Goal: Task Accomplishment & Management: Use online tool/utility

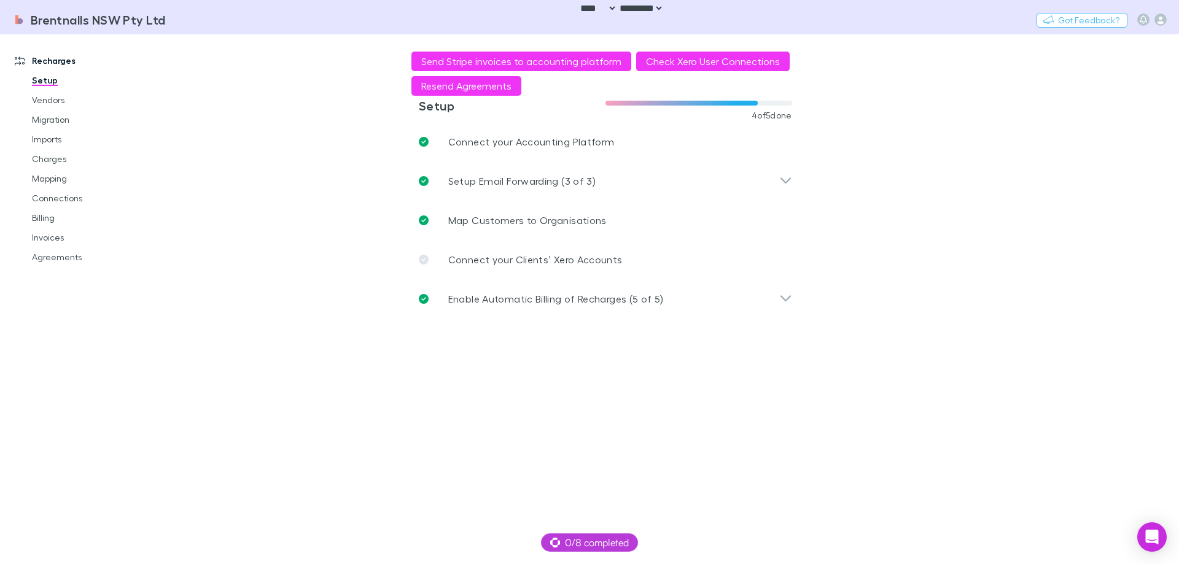
select select "****"
click at [254, 139] on main "**********" at bounding box center [669, 299] width 1020 height 530
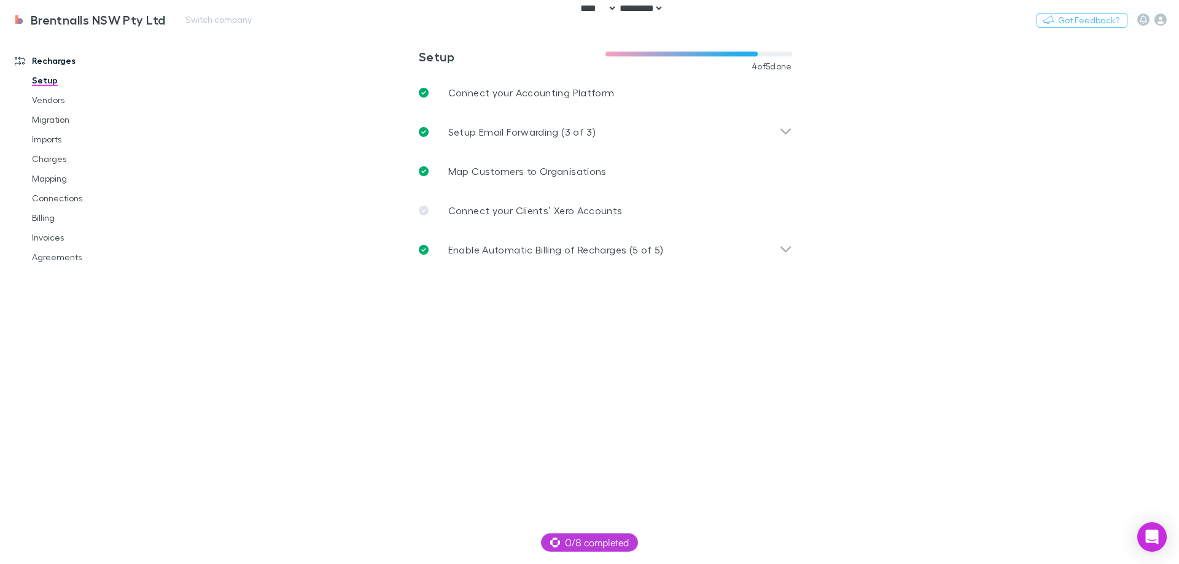
click at [1163, 10] on div "Brentnalls NSW Pty Ltd Switch company Nothing Got Feedback?" at bounding box center [589, 19] width 1179 height 39
click at [1161, 14] on icon "button" at bounding box center [1161, 20] width 12 height 12
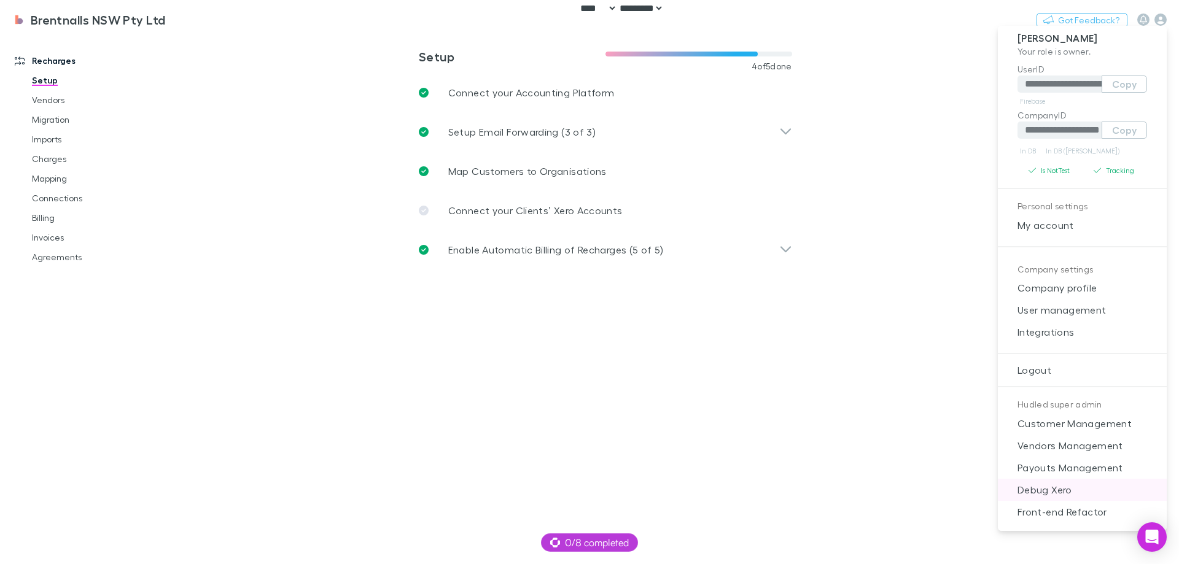
scroll to position [10, 0]
click at [1074, 472] on span "Payouts Management" at bounding box center [1082, 466] width 149 height 15
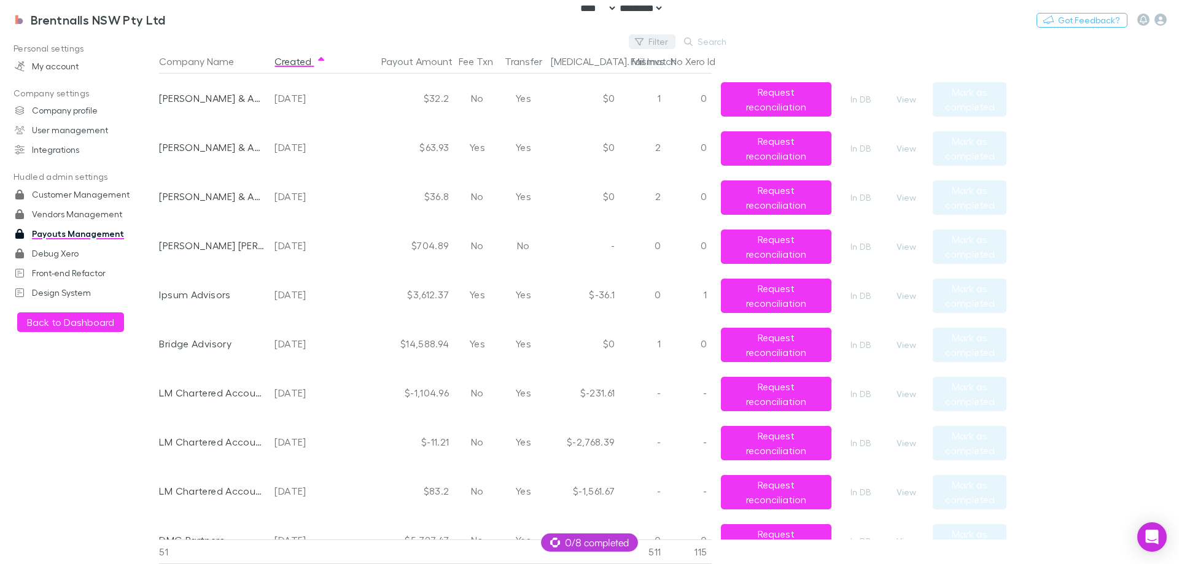
click at [650, 43] on button "Filter" at bounding box center [652, 41] width 47 height 15
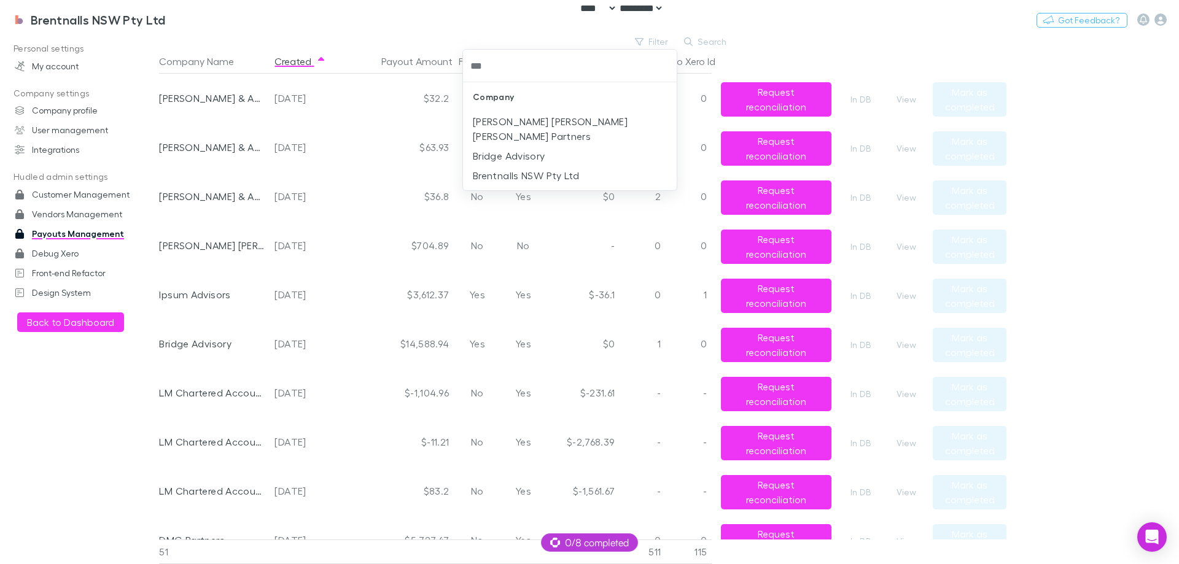
type input "****"
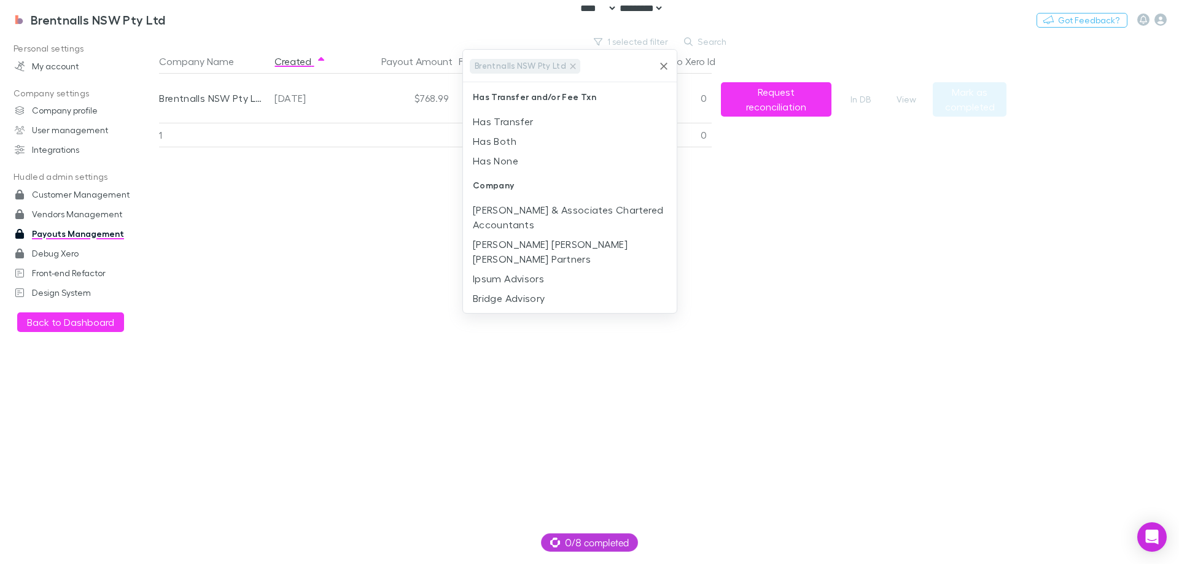
click at [308, 303] on div at bounding box center [589, 282] width 1179 height 564
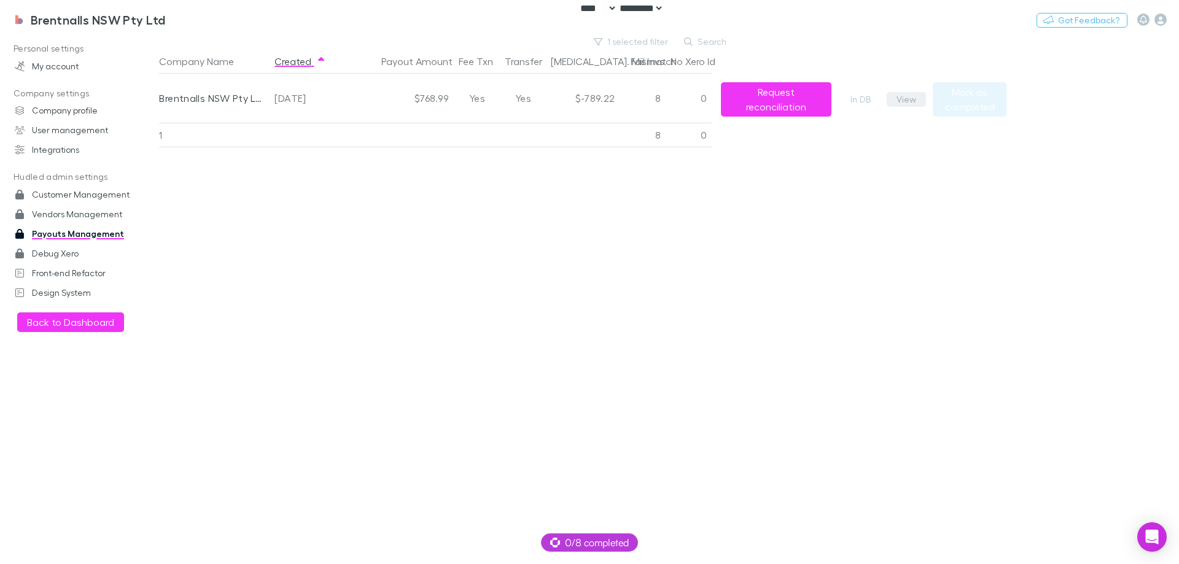
click at [909, 100] on button "View" at bounding box center [906, 99] width 39 height 15
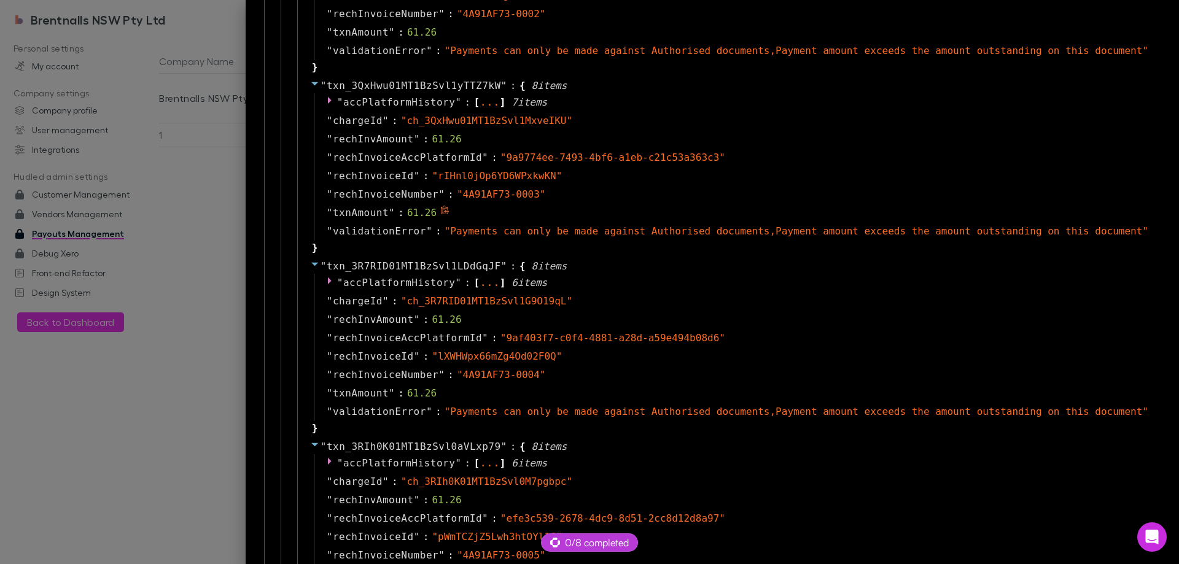
scroll to position [1413, 0]
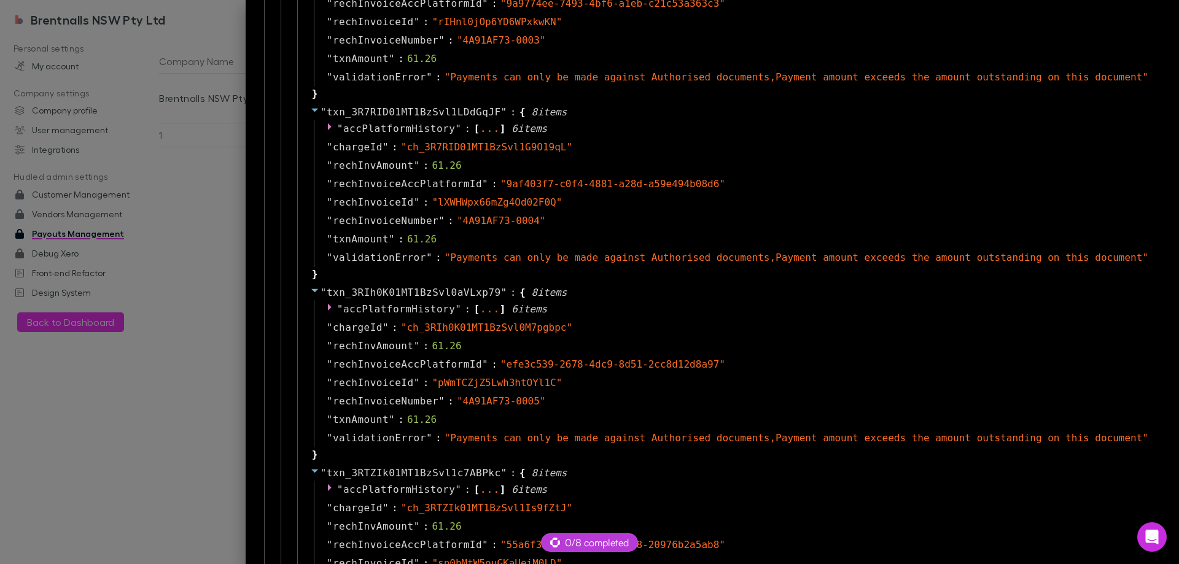
click at [173, 298] on div at bounding box center [589, 282] width 1179 height 564
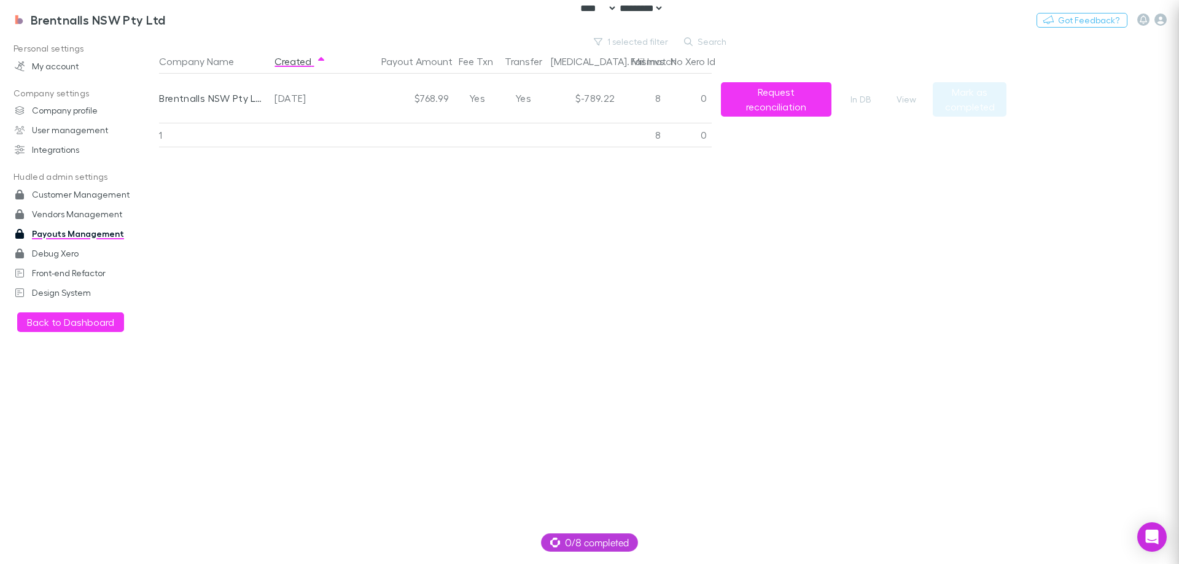
scroll to position [0, 0]
drag, startPoint x: 754, startPoint y: 94, endPoint x: 651, endPoint y: 42, distance: 115.6
click at [755, 94] on button "Request reconciliation" at bounding box center [776, 99] width 111 height 34
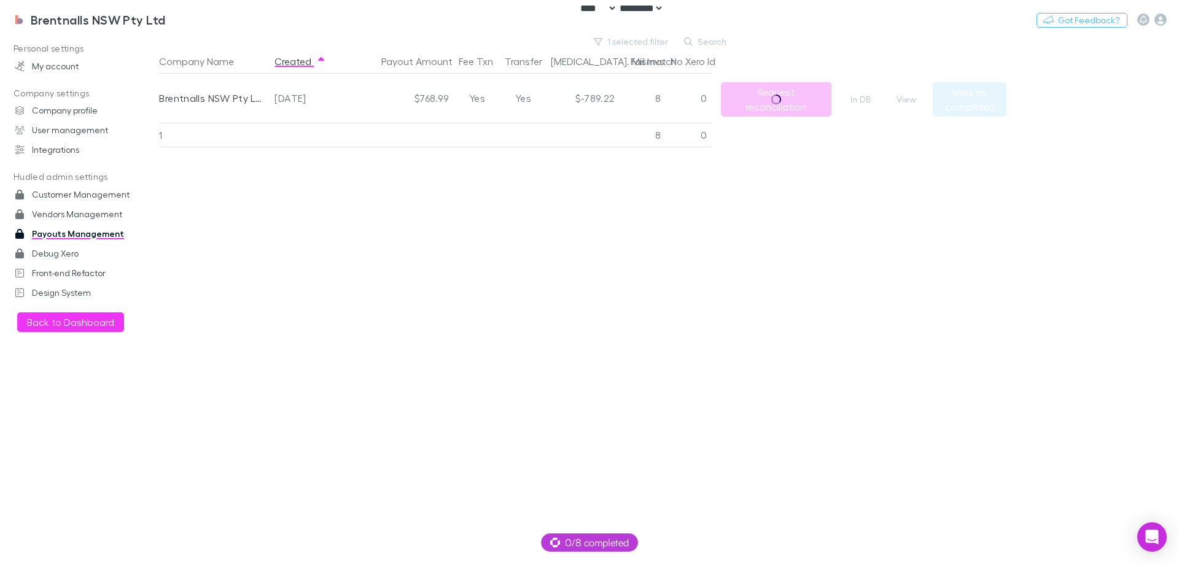
click at [68, 414] on div "Personal settings My account Company settings Company profile User management I…" at bounding box center [84, 296] width 168 height 515
click at [905, 99] on button "View" at bounding box center [906, 99] width 39 height 15
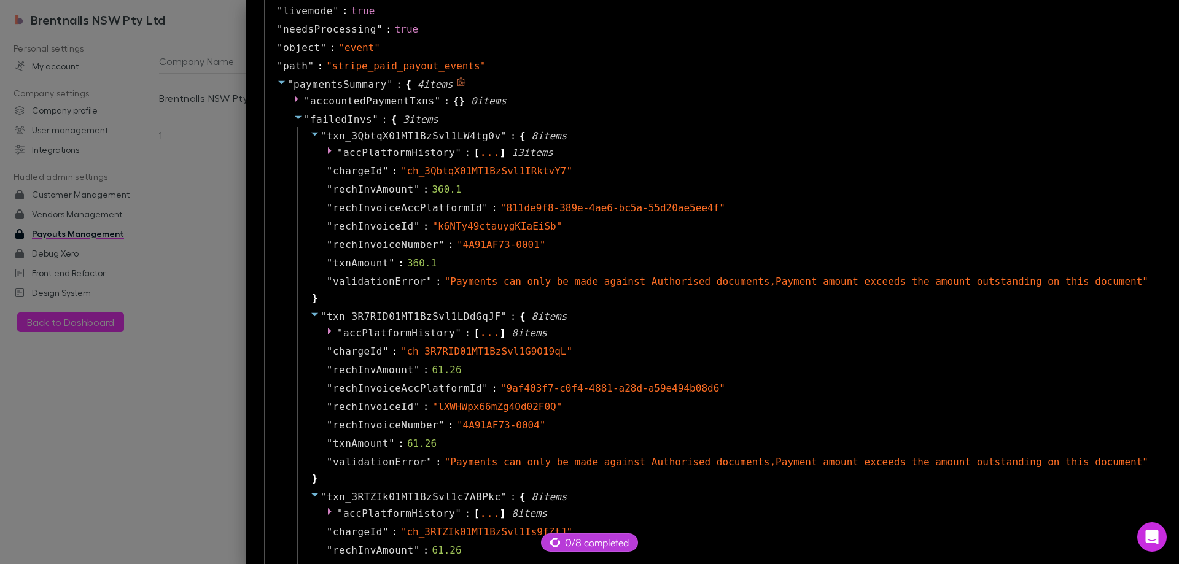
scroll to position [983, 0]
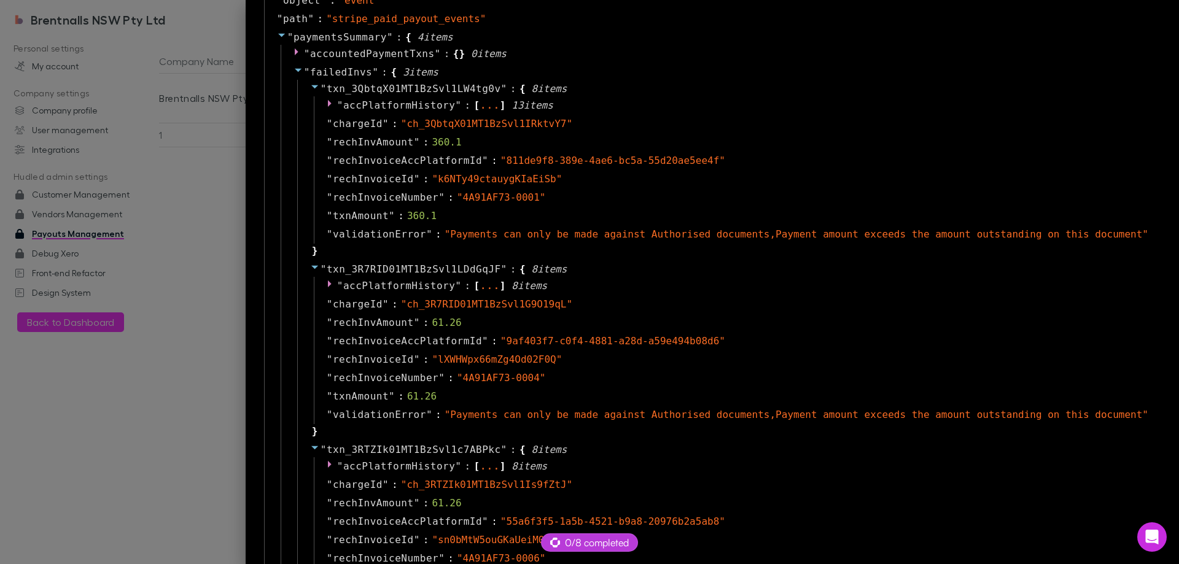
click at [254, 283] on div at bounding box center [589, 282] width 1179 height 564
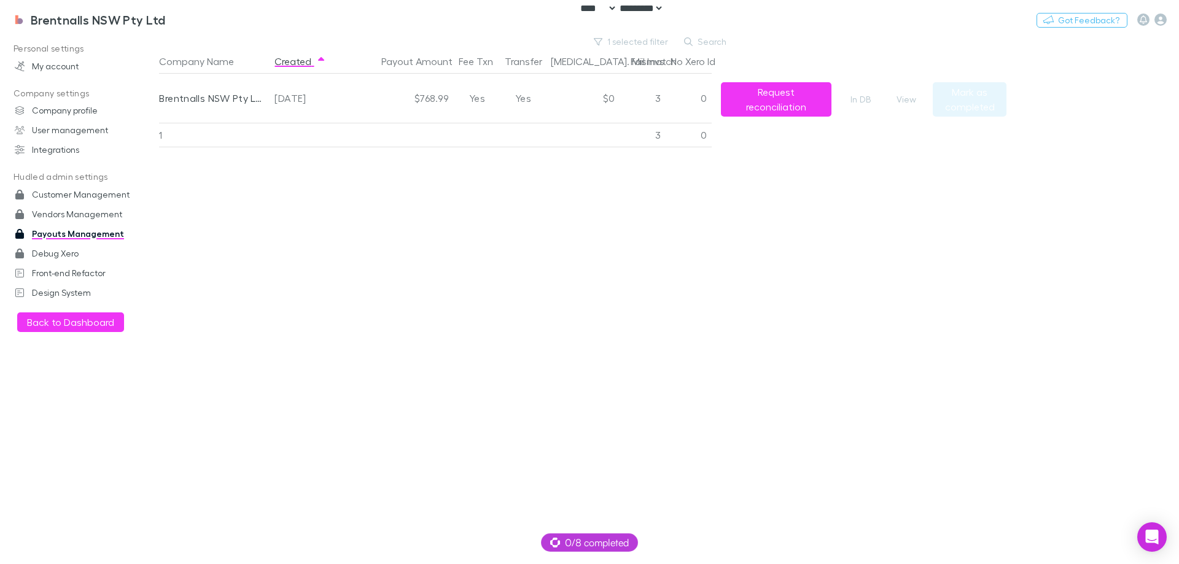
drag, startPoint x: 46, startPoint y: 399, endPoint x: 56, endPoint y: 396, distance: 10.3
click at [46, 400] on div "Personal settings My account Company settings Company profile User management I…" at bounding box center [84, 296] width 168 height 515
click at [906, 95] on button "View" at bounding box center [906, 99] width 39 height 15
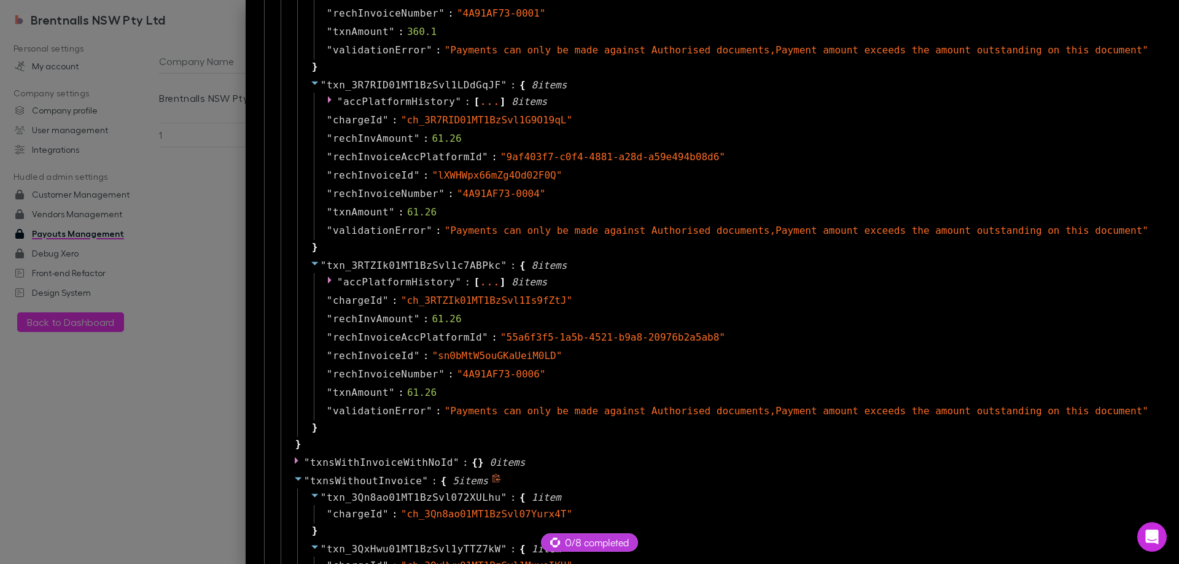
scroll to position [921, 0]
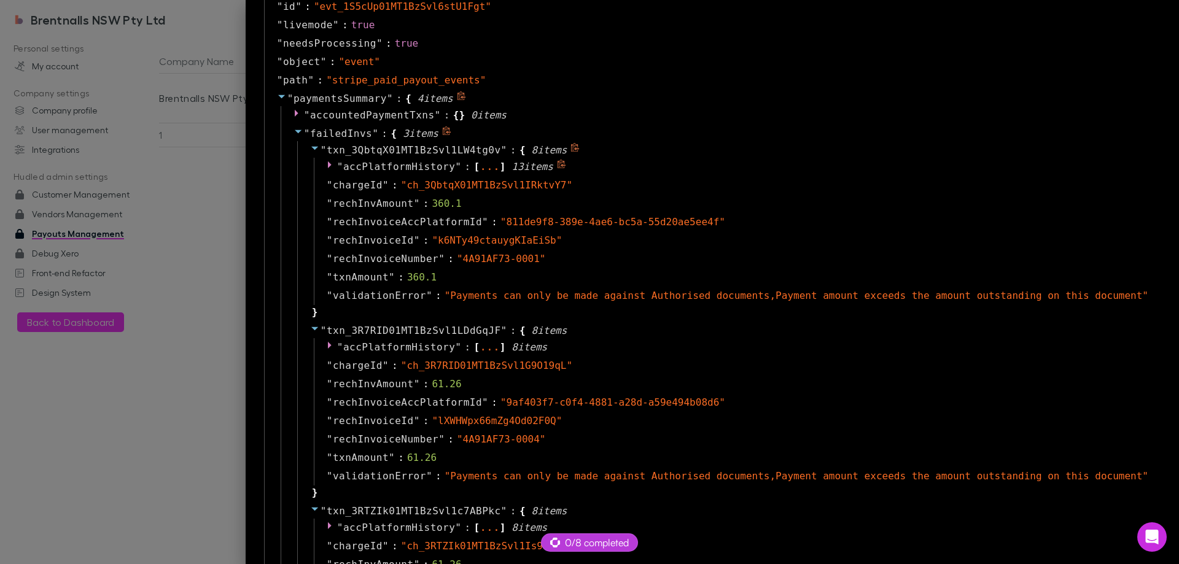
click at [455, 163] on span "accPlatformHistory" at bounding box center [399, 167] width 112 height 12
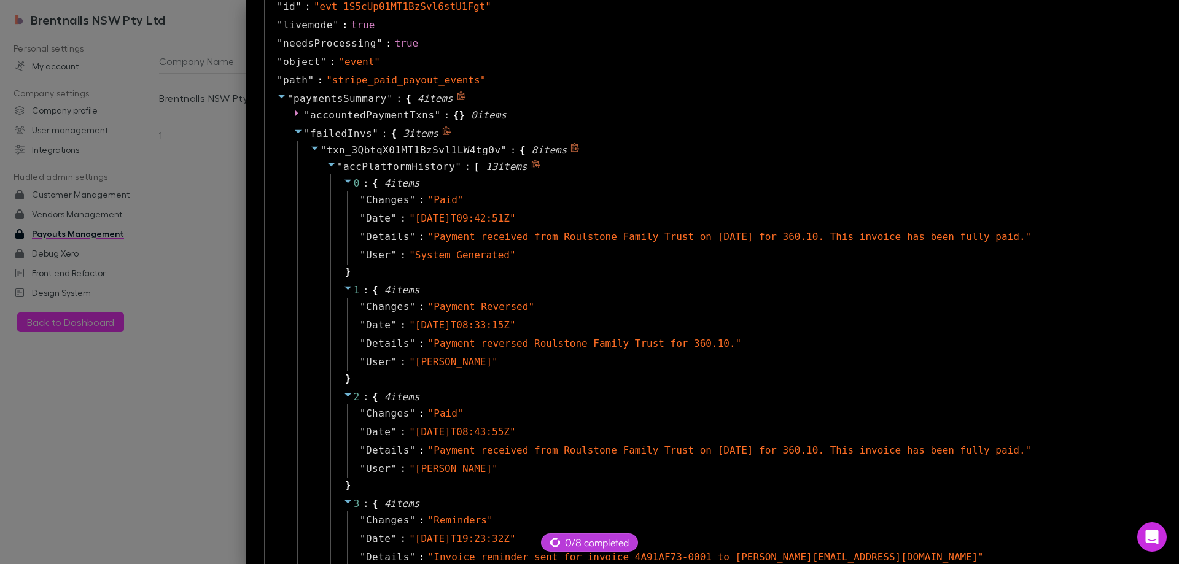
click at [455, 163] on span "accPlatformHistory" at bounding box center [399, 167] width 112 height 12
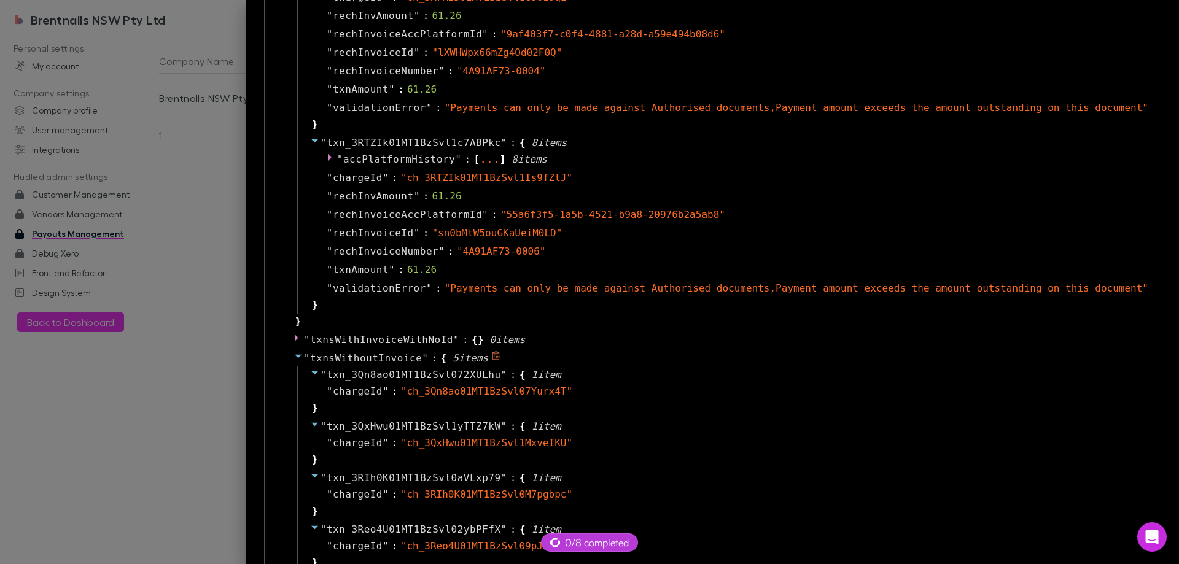
scroll to position [1413, 0]
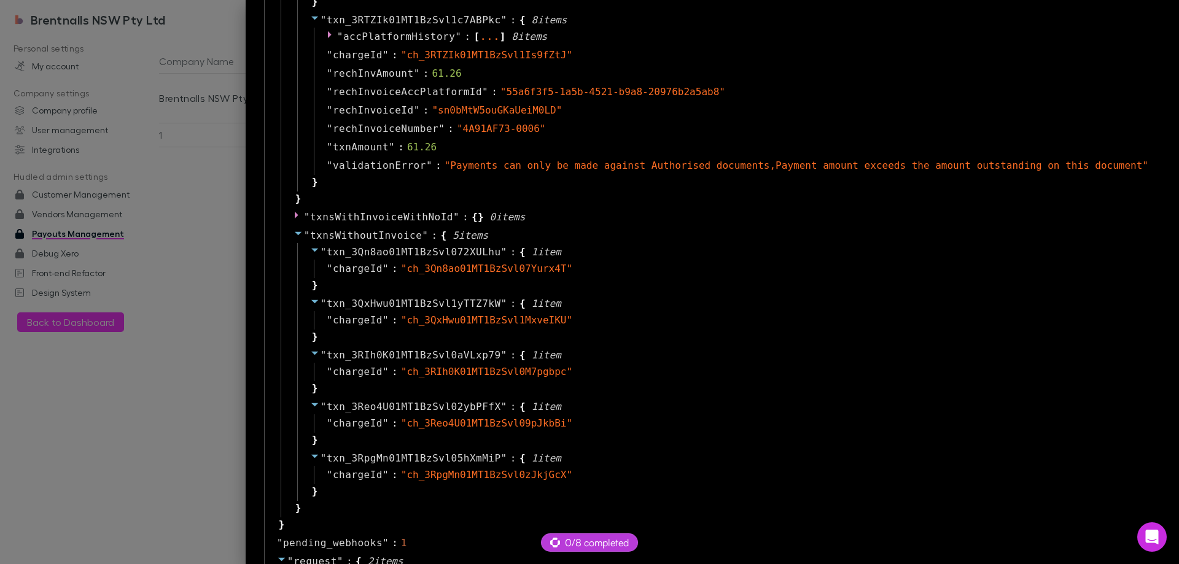
click at [198, 283] on div at bounding box center [589, 282] width 1179 height 564
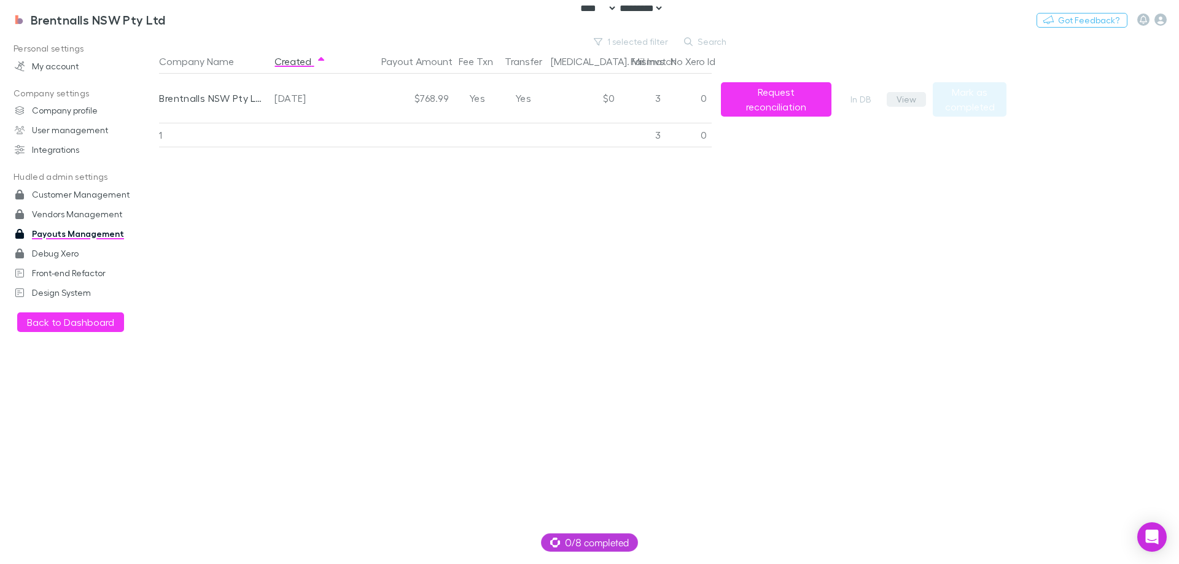
click at [903, 101] on button "View" at bounding box center [906, 99] width 39 height 15
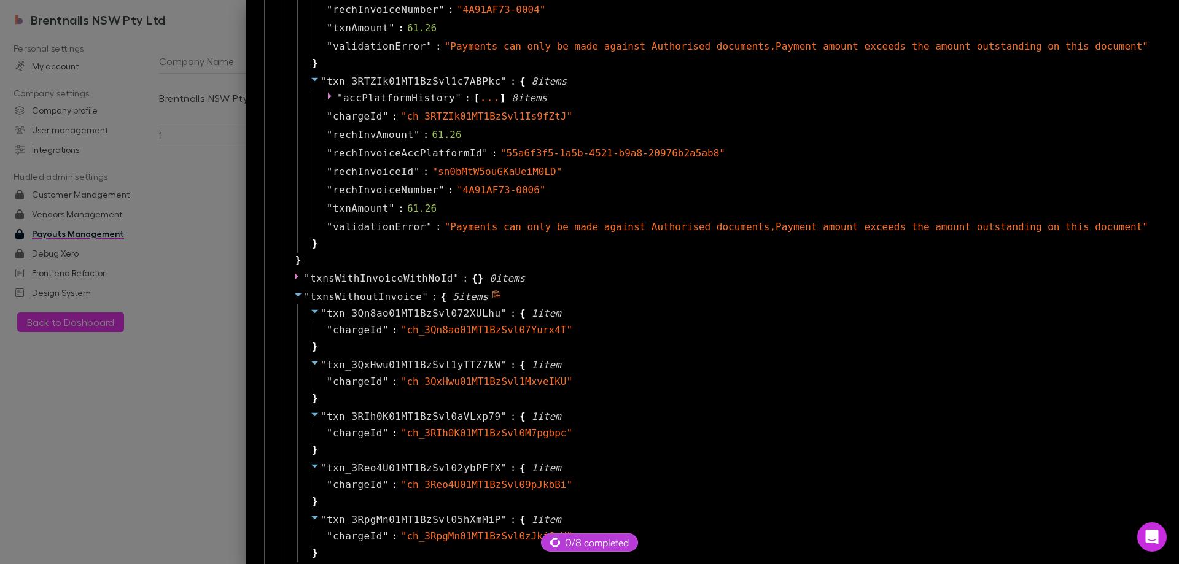
scroll to position [1413, 0]
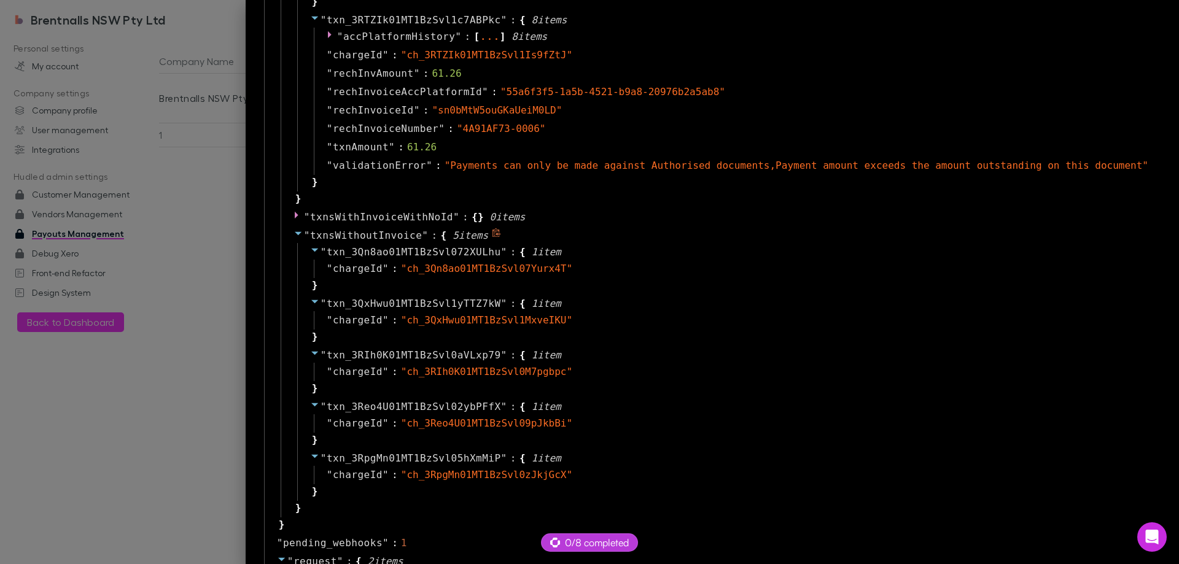
click at [501, 234] on icon at bounding box center [496, 232] width 9 height 9
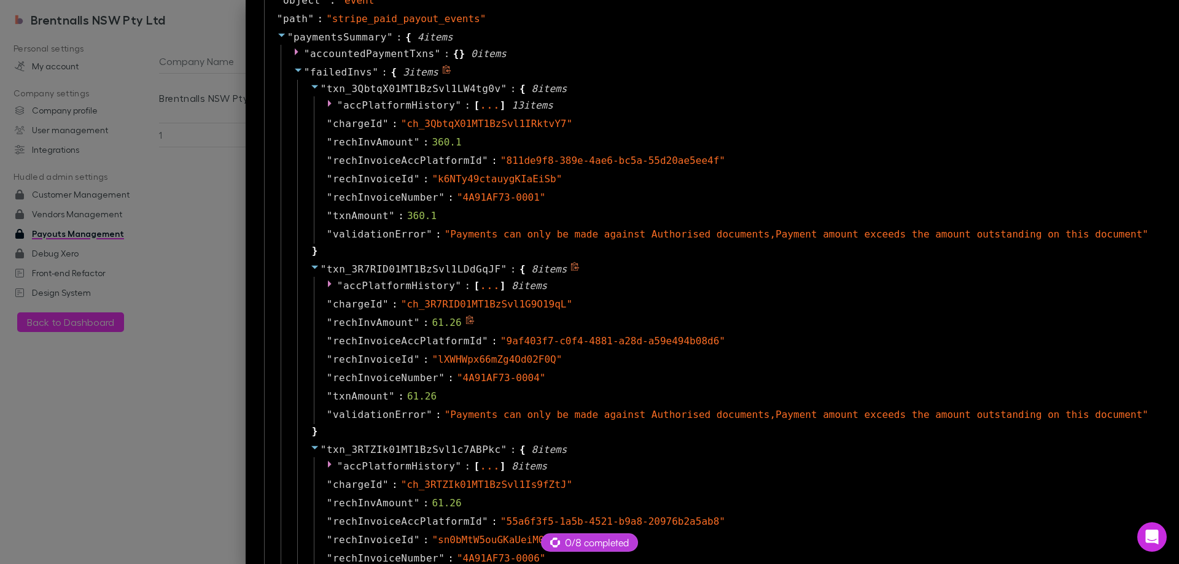
scroll to position [798, 0]
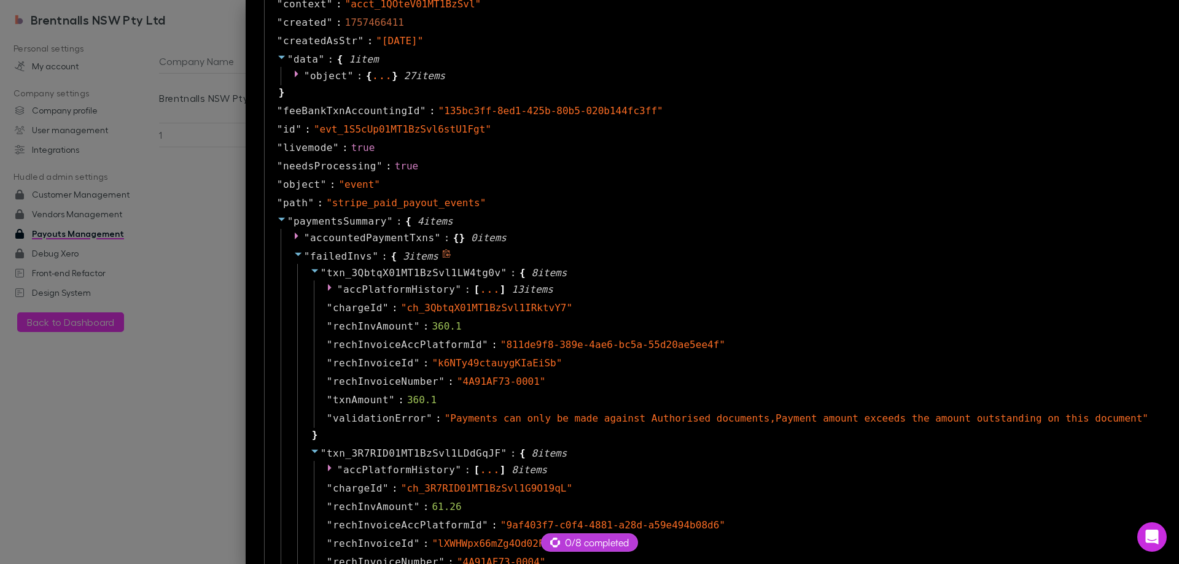
click at [451, 254] on icon at bounding box center [446, 253] width 9 height 9
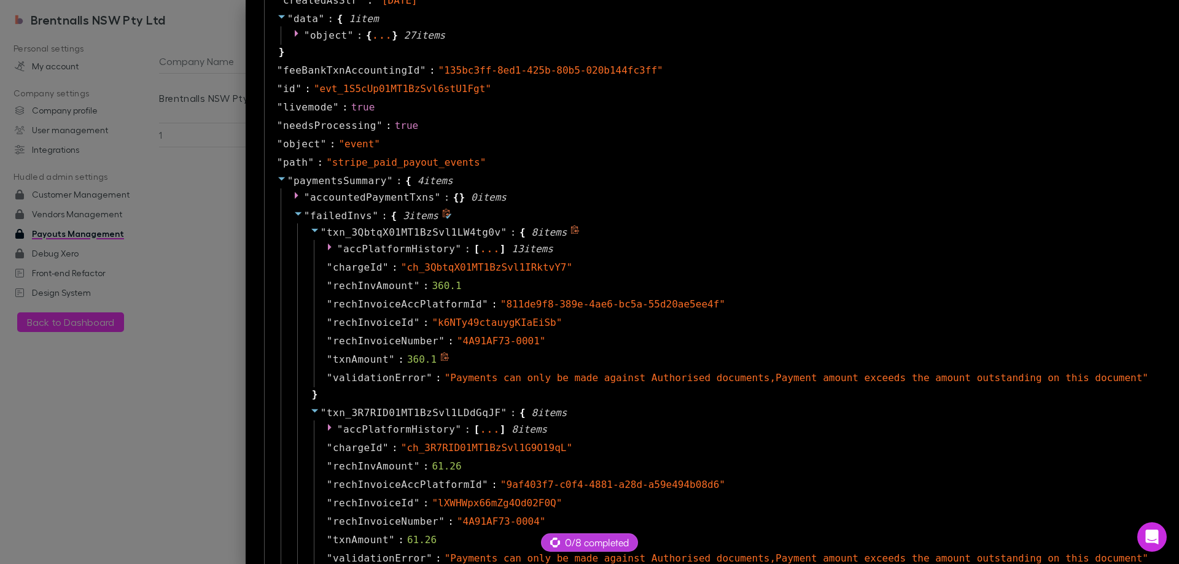
scroll to position [860, 0]
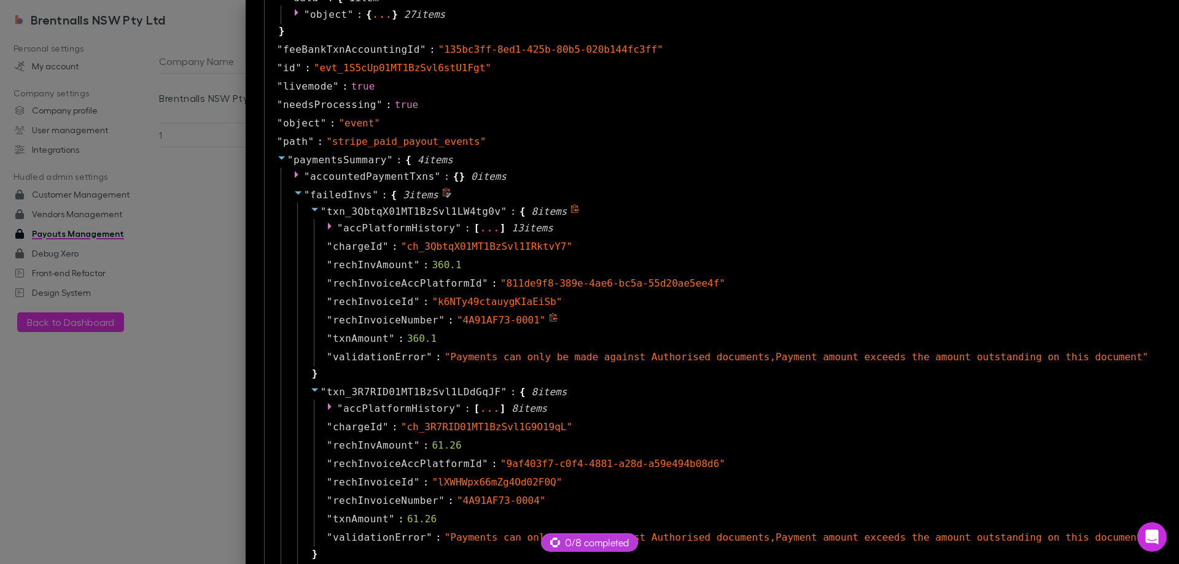
click at [558, 319] on icon at bounding box center [553, 317] width 9 height 9
click at [794, 526] on div "" txnAmount " : 61.26" at bounding box center [734, 519] width 841 height 18
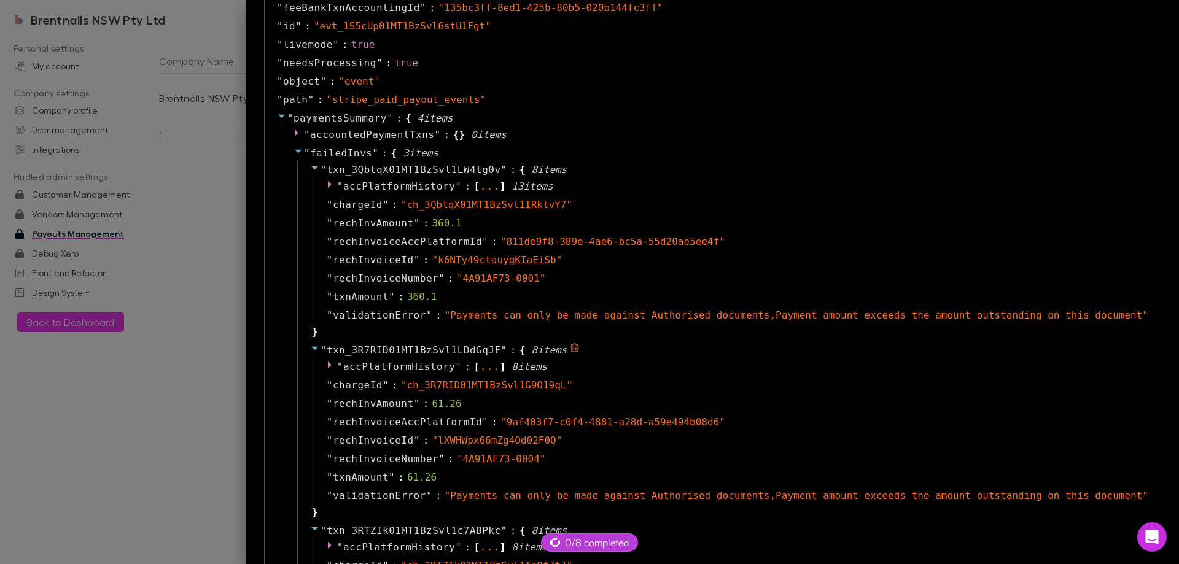
scroll to position [983, 0]
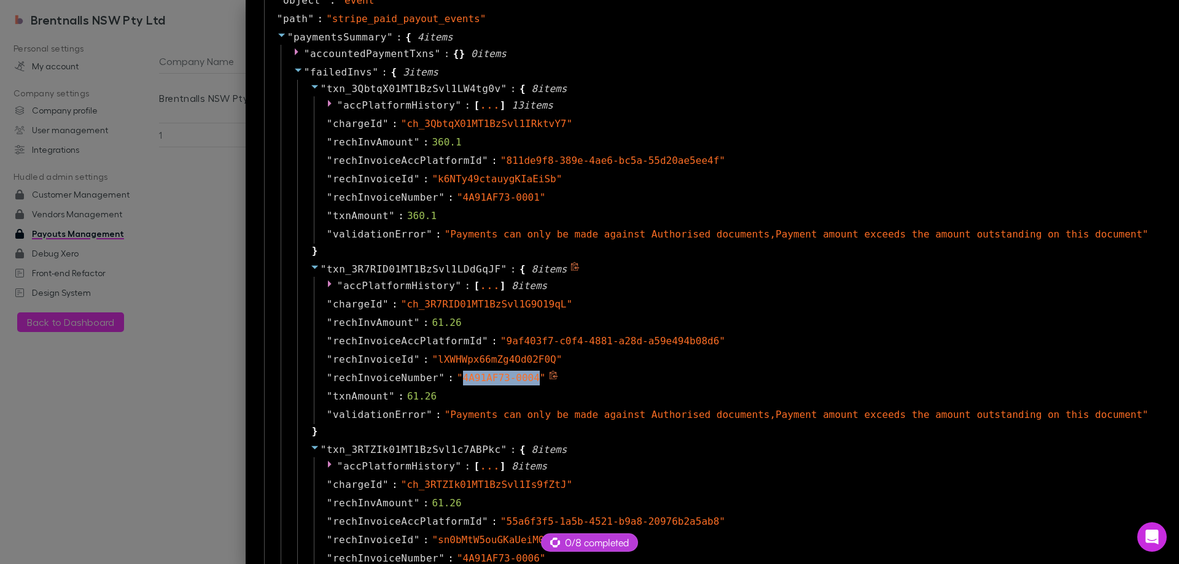
drag, startPoint x: 585, startPoint y: 383, endPoint x: 512, endPoint y: 381, distance: 73.7
click at [512, 381] on span "" 4A91AF73-0004 "" at bounding box center [501, 378] width 89 height 12
copy span "4A91AF73-0004"
click at [809, 520] on div "" rechInvoiceAccPlatformId " : " 55a6f3f5-1a5b-4521-b9a8-20976b2a5ab8 "" at bounding box center [734, 522] width 841 height 18
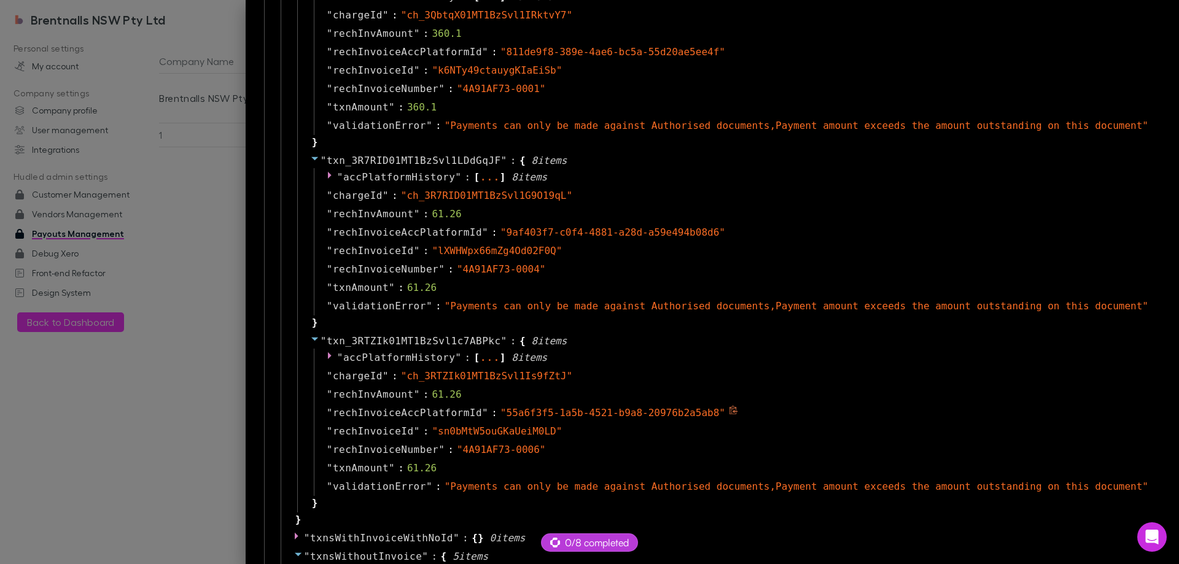
scroll to position [1228, 0]
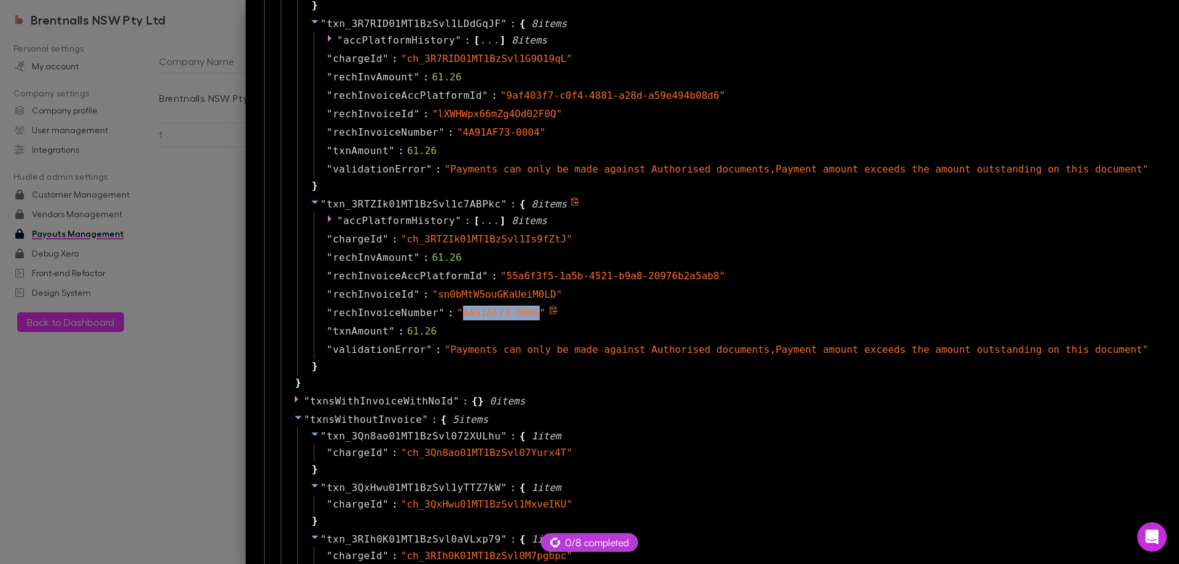
drag, startPoint x: 583, startPoint y: 314, endPoint x: 512, endPoint y: 316, distance: 71.3
click at [512, 316] on span "" 4A91AF73-0006 "" at bounding box center [501, 313] width 89 height 12
copy span "4A91AF73-0006"
click at [945, 518] on div "" txn_3QxHwu01MT1BzSvl1yTTZ7kW " : { 1 item " chargeId " : " ch_3QxHwu01MT1BzSv…" at bounding box center [727, 505] width 861 height 52
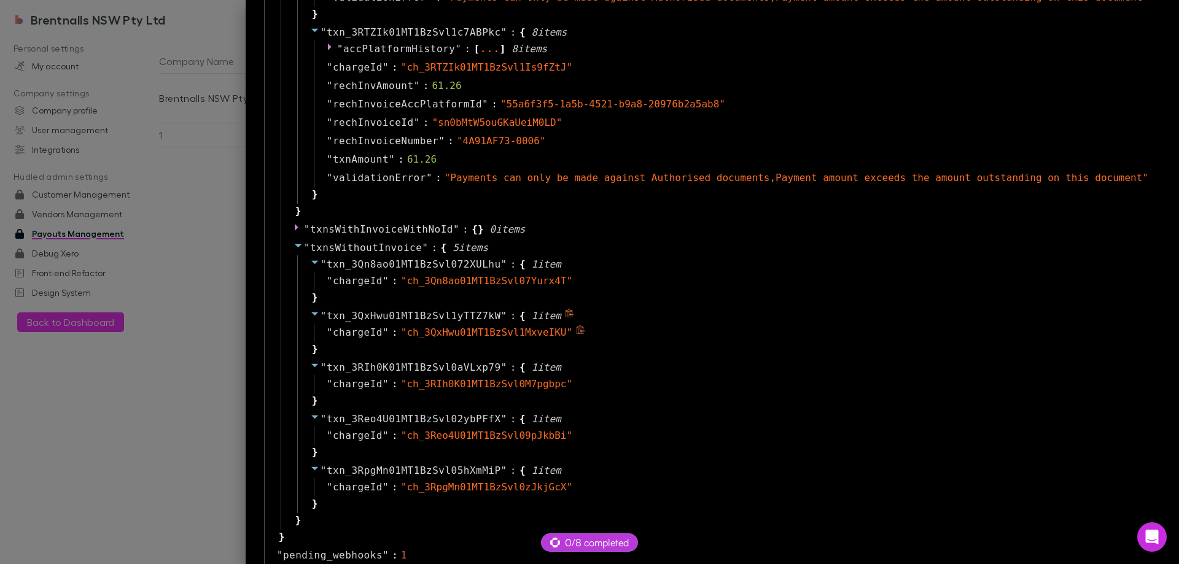
scroll to position [1474, 0]
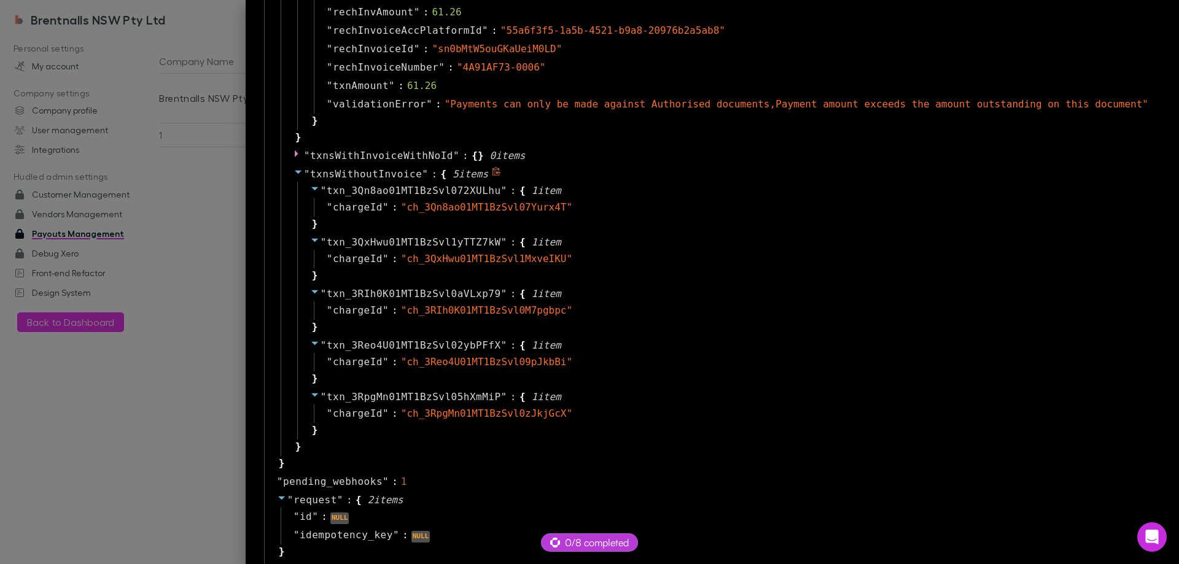
click at [302, 172] on icon at bounding box center [298, 173] width 7 height 4
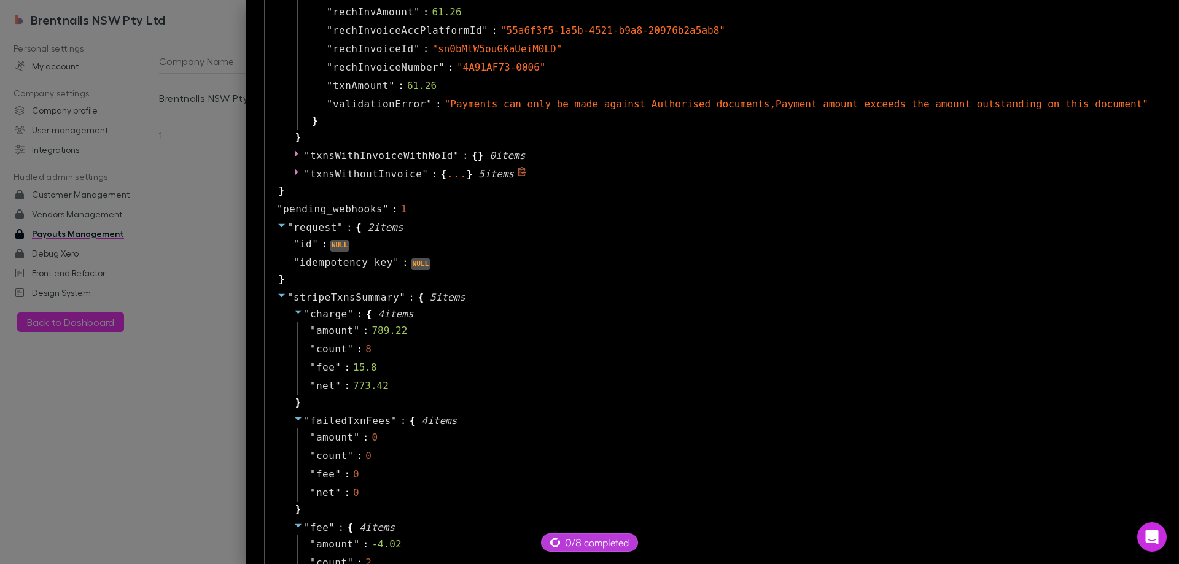
click at [527, 171] on icon at bounding box center [522, 171] width 9 height 9
click at [865, 558] on div "" count " : 2" at bounding box center [727, 563] width 861 height 18
click at [353, 173] on div "" txnsWithoutInvoice " : { ... } 5 item s" at bounding box center [721, 174] width 881 height 18
click at [303, 174] on icon at bounding box center [299, 172] width 10 height 10
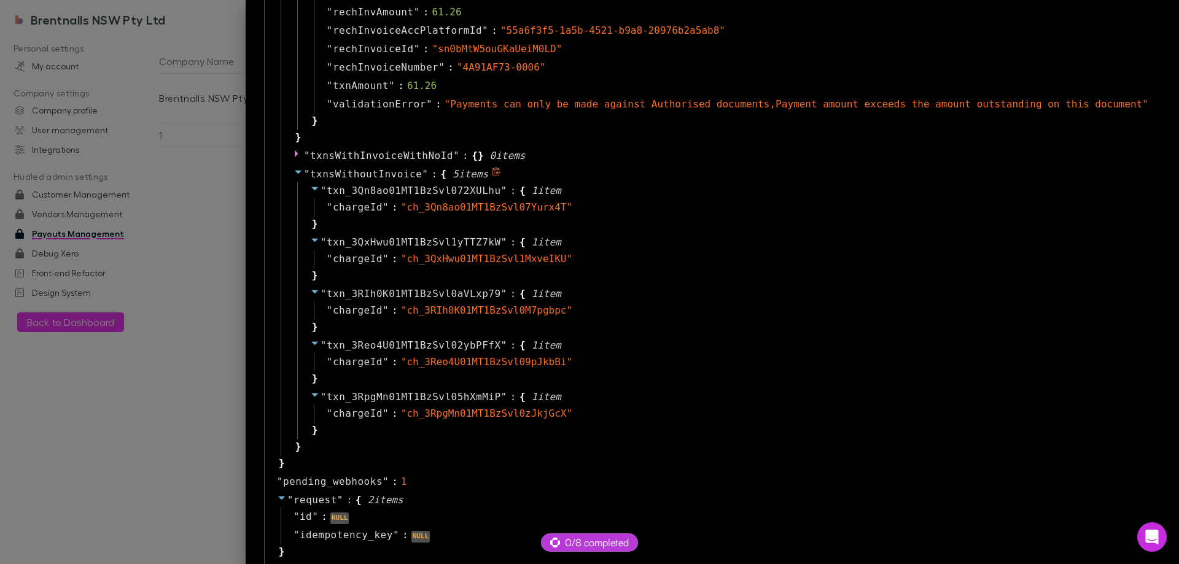
click at [420, 172] on span "txnsWithoutInvoice" at bounding box center [366, 174] width 112 height 12
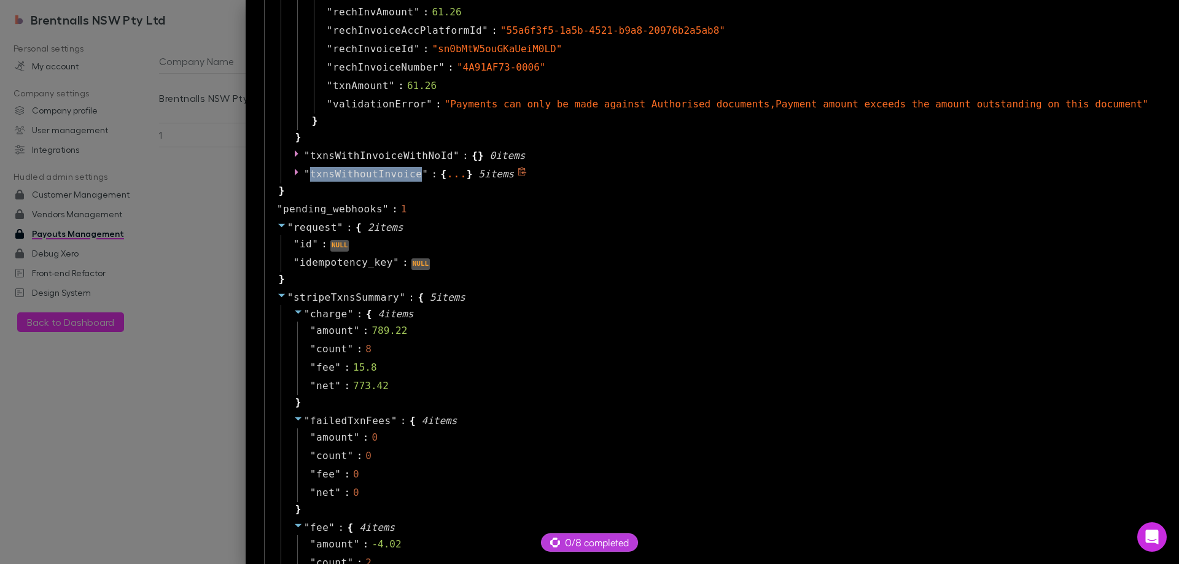
click at [420, 172] on span "txnsWithoutInvoice" at bounding box center [366, 174] width 112 height 12
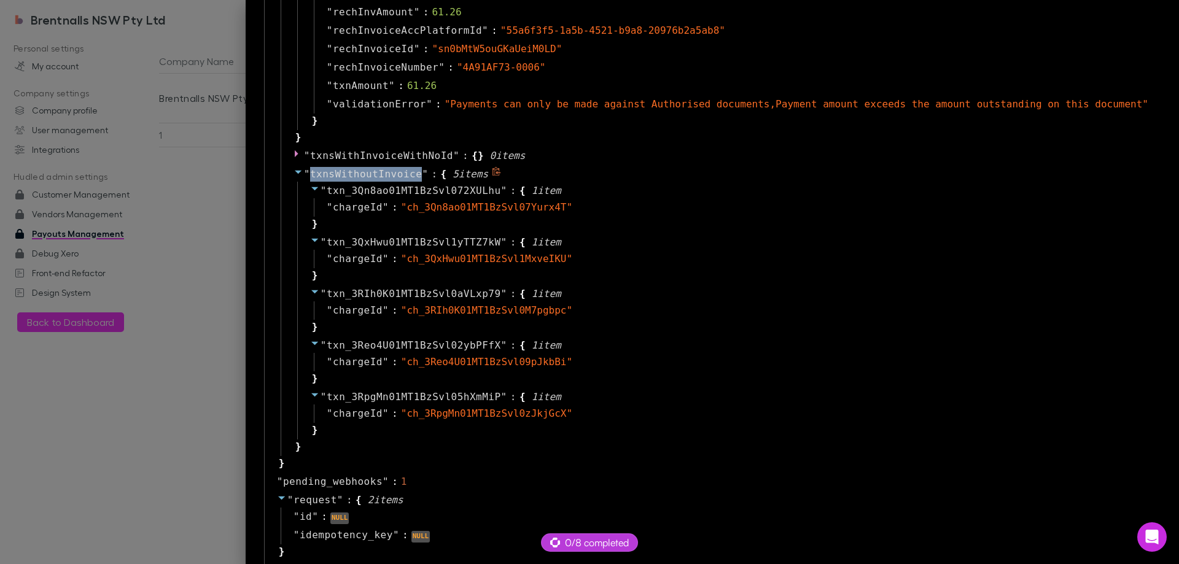
copy span "txnsWithoutInvoice"
click at [739, 552] on div "" request " : { 2 item s " id " : NULL " idempotency_key " : NULL }" at bounding box center [714, 526] width 900 height 70
click at [216, 243] on div at bounding box center [589, 282] width 1179 height 564
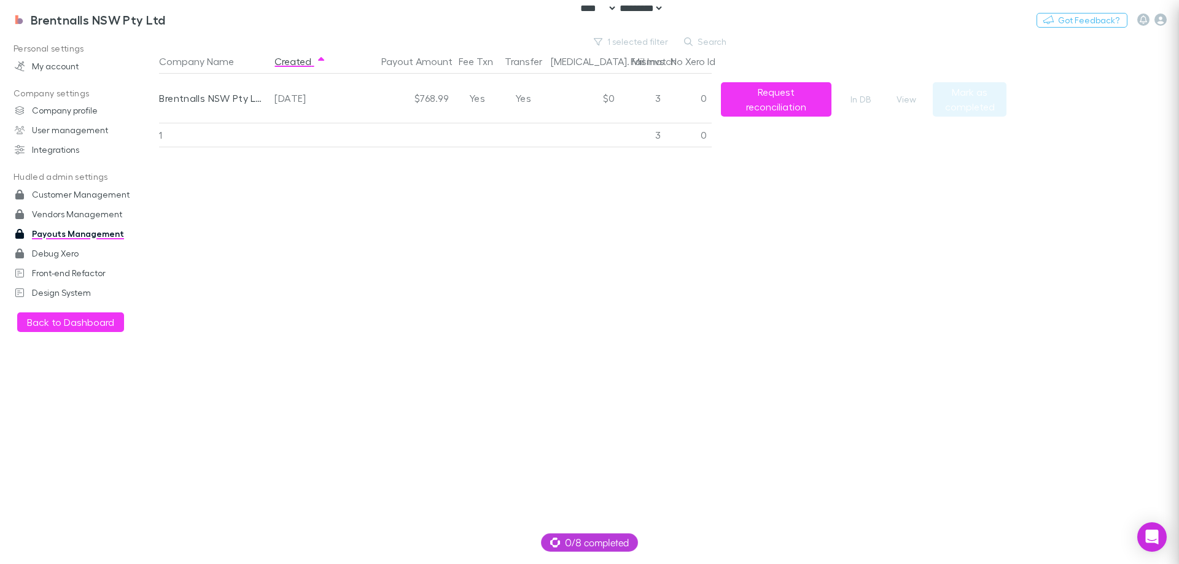
scroll to position [0, 0]
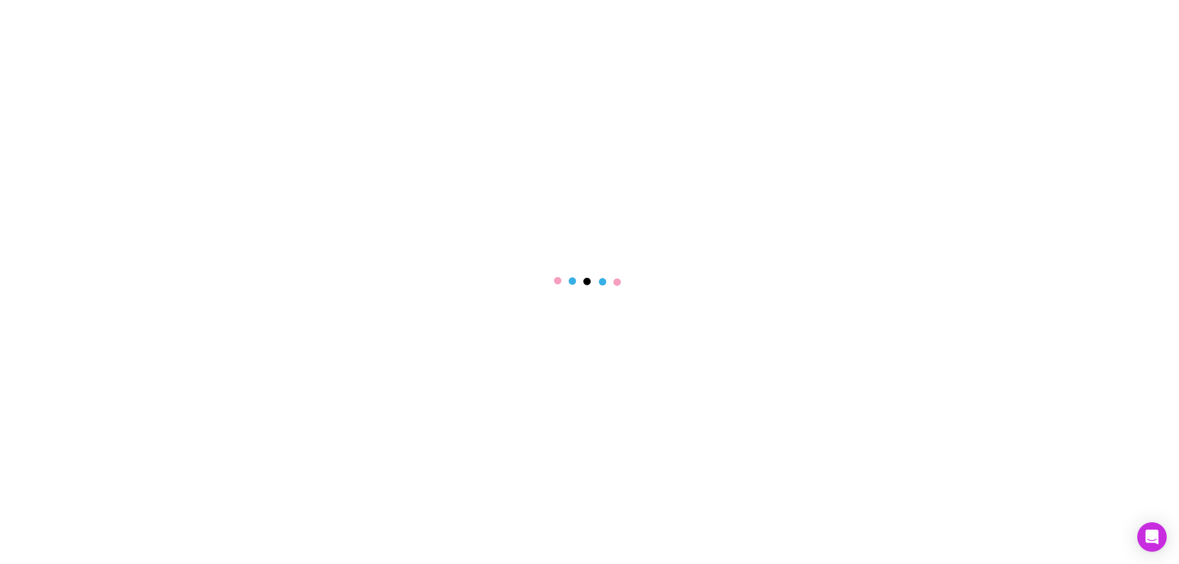
select select "****"
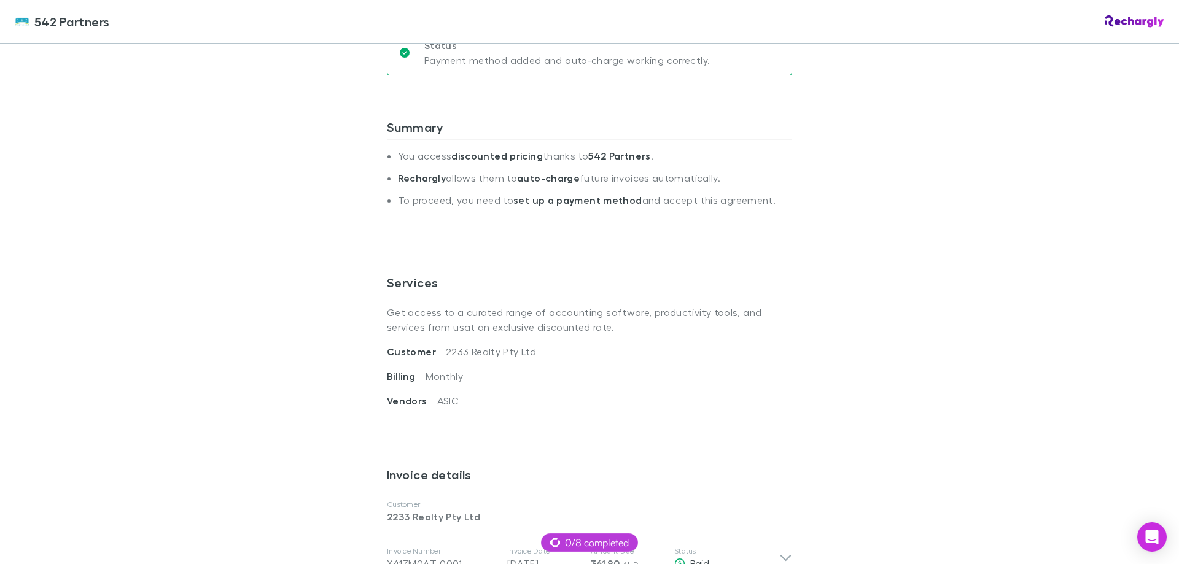
scroll to position [307, 0]
